Goal: Task Accomplishment & Management: Manage account settings

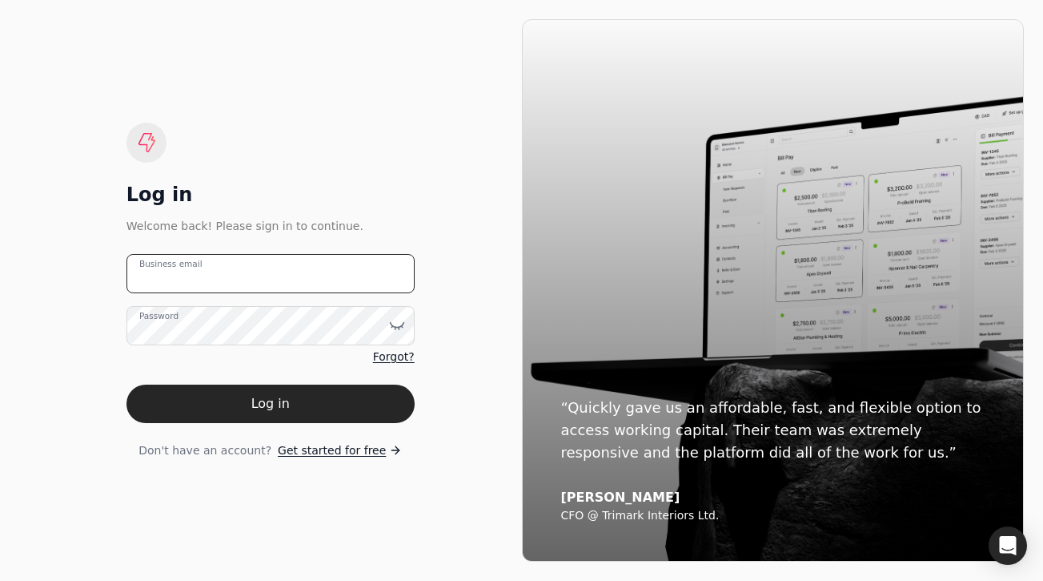
click at [337, 276] on email "Business email" at bounding box center [271, 273] width 288 height 39
type email "team+trophy@helloquickly.com"
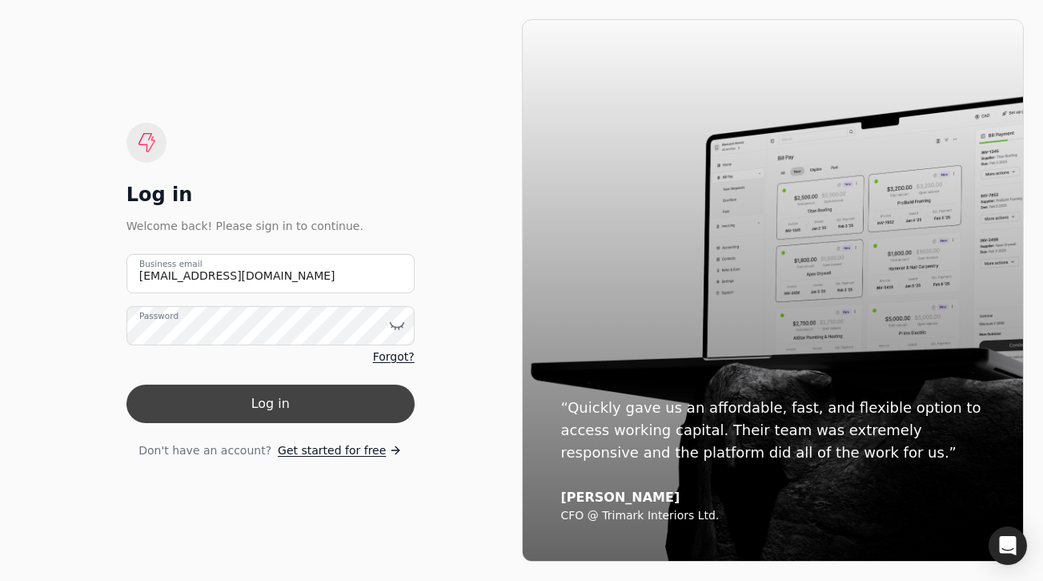
click at [360, 396] on button "Log in" at bounding box center [271, 403] width 288 height 38
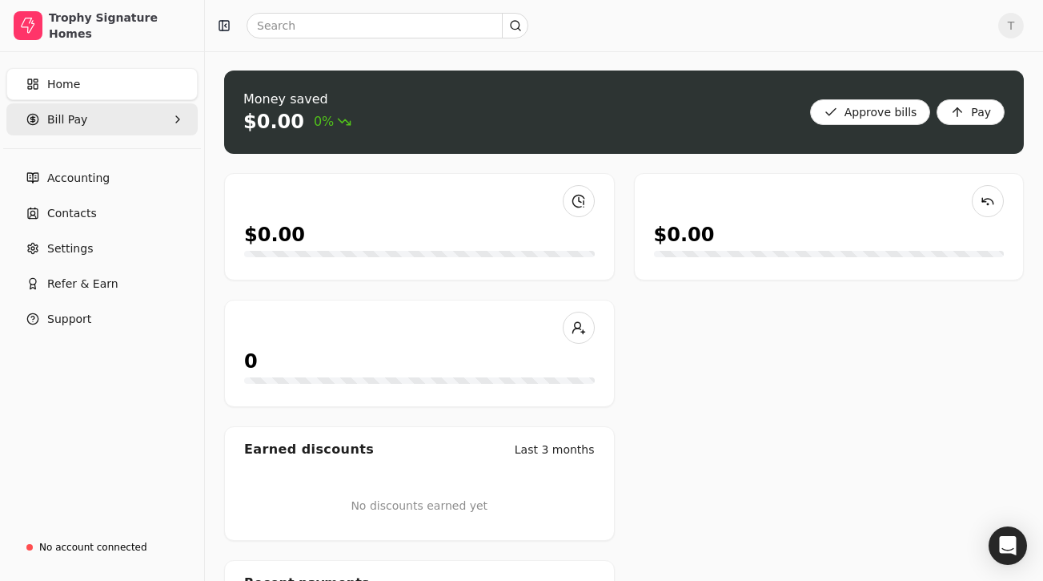
click at [107, 123] on Pay "Bill Pay" at bounding box center [101, 119] width 191 height 32
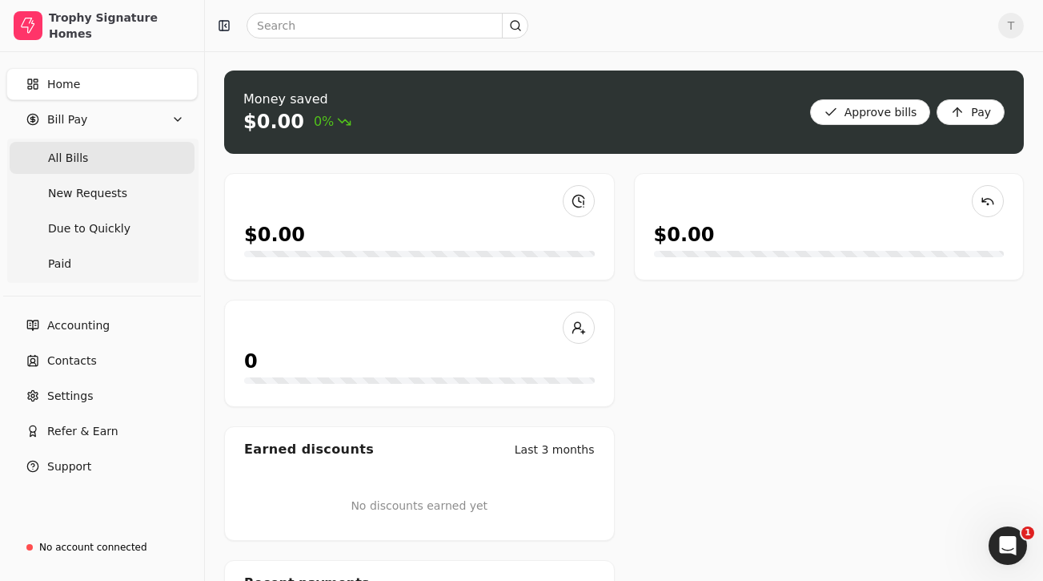
click at [103, 152] on Bills "All Bills" at bounding box center [102, 158] width 185 height 32
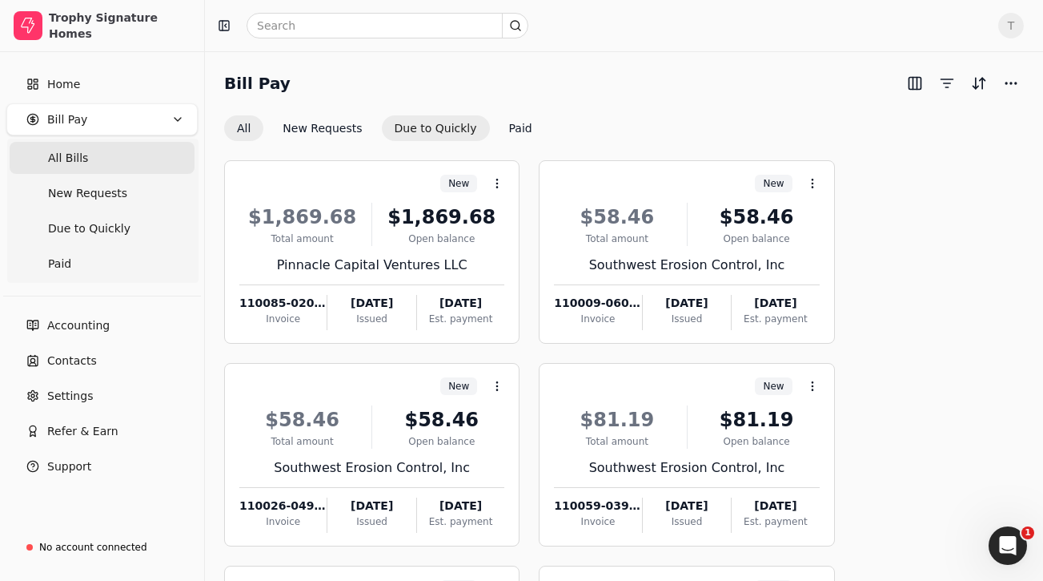
click at [427, 131] on button "Due to Quickly" at bounding box center [436, 128] width 108 height 26
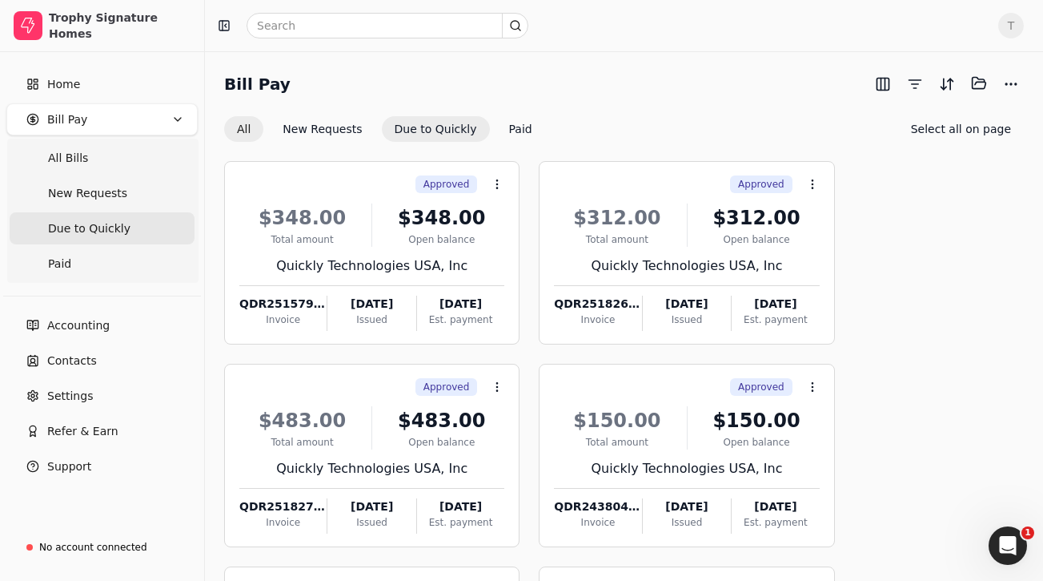
click at [247, 135] on button "All" at bounding box center [243, 129] width 39 height 26
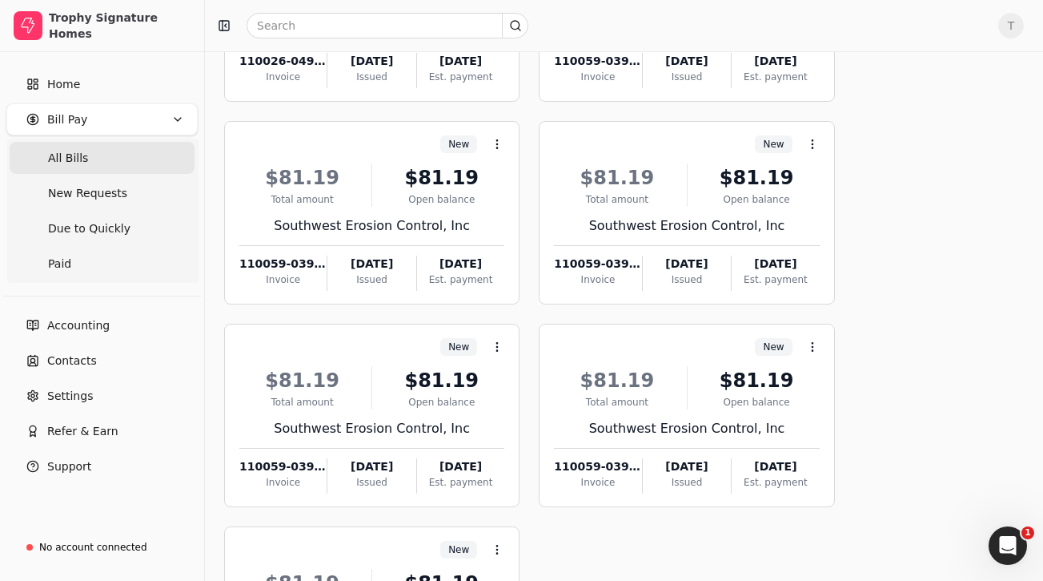
scroll to position [663, 0]
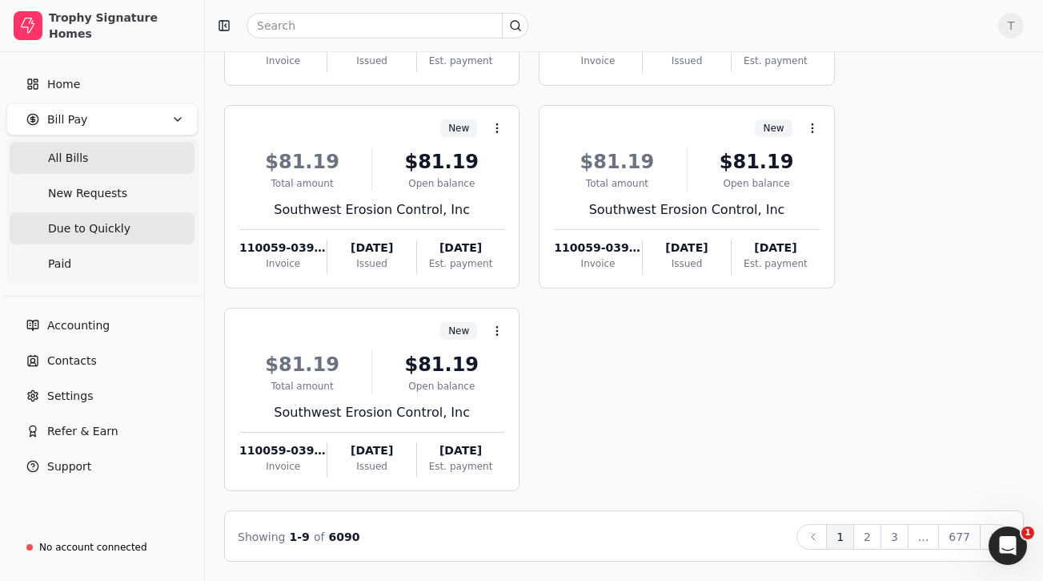
click at [123, 235] on span "Due to Quickly" at bounding box center [89, 228] width 82 height 17
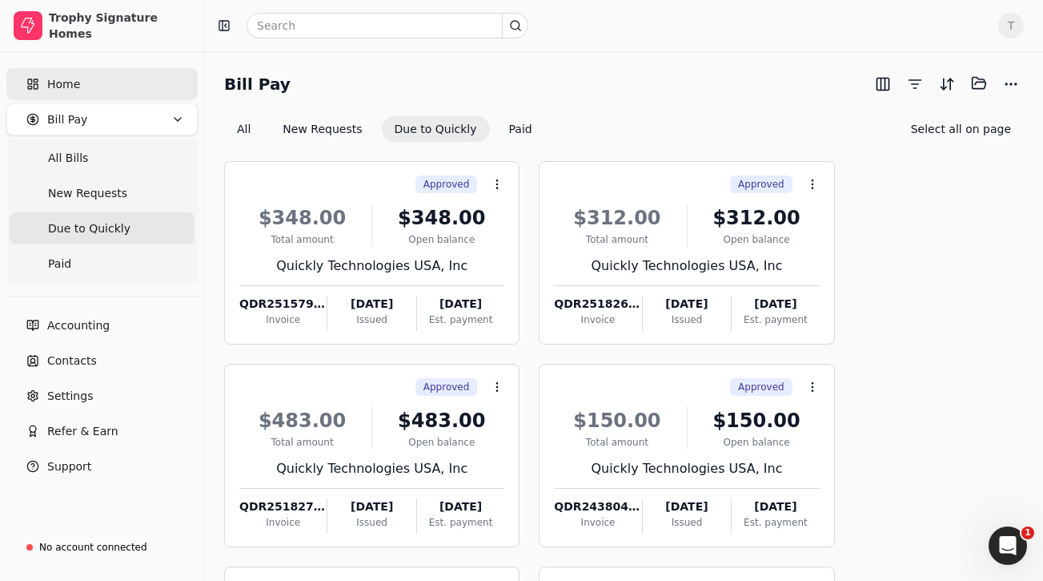
click at [92, 84] on link "Home" at bounding box center [101, 84] width 191 height 32
